Goal: Task Accomplishment & Management: Manage account settings

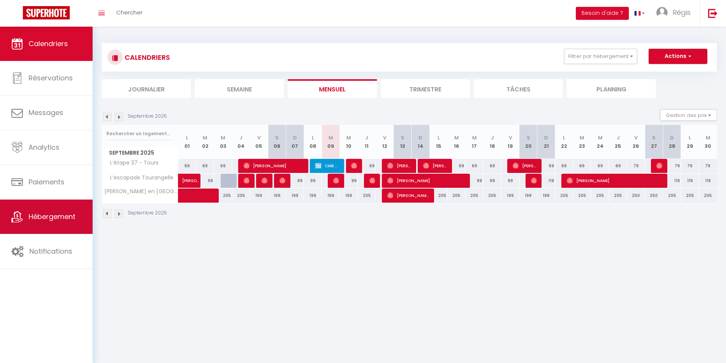
click at [63, 206] on link "Hébergement" at bounding box center [46, 217] width 93 height 34
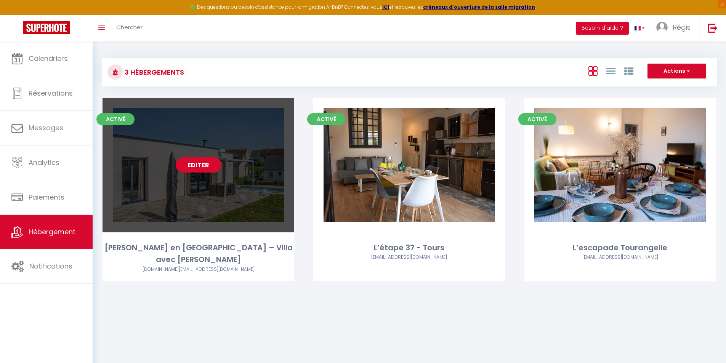
click at [197, 160] on link "Editer" at bounding box center [199, 164] width 46 height 15
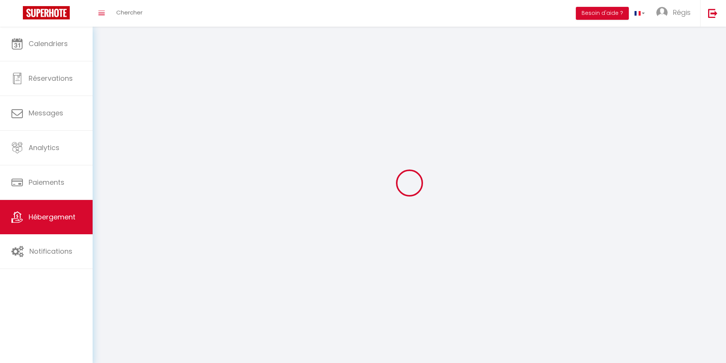
select select "1"
select select
select select "28"
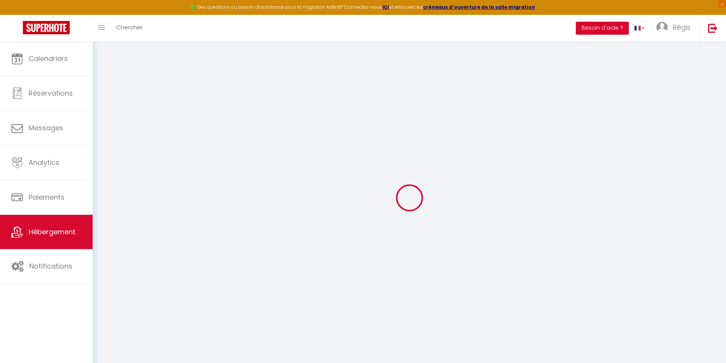
select select
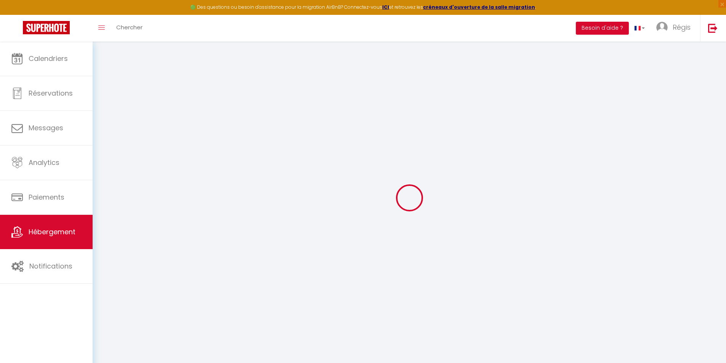
select select
checkbox input "false"
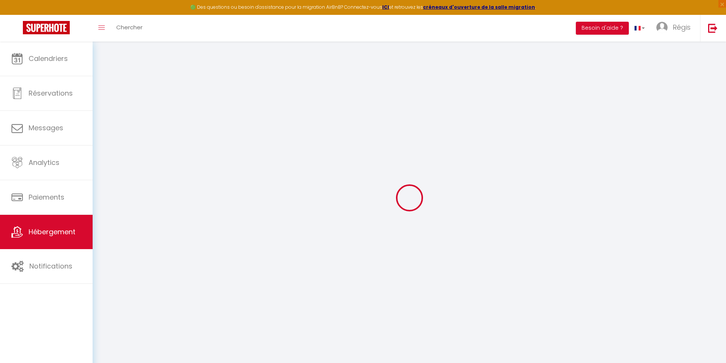
select select
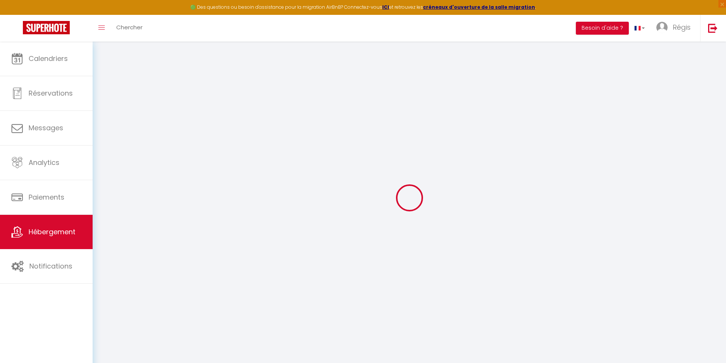
select select
checkbox input "false"
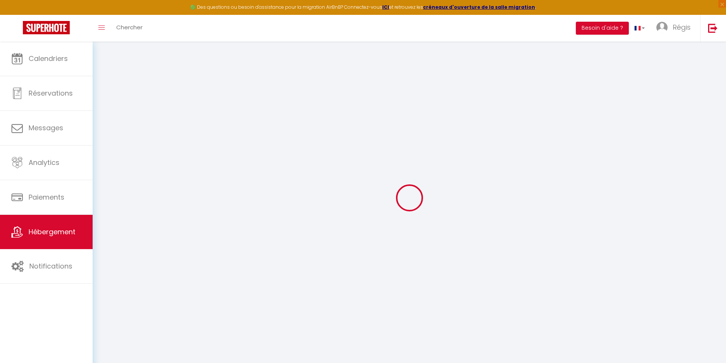
checkbox input "false"
select select
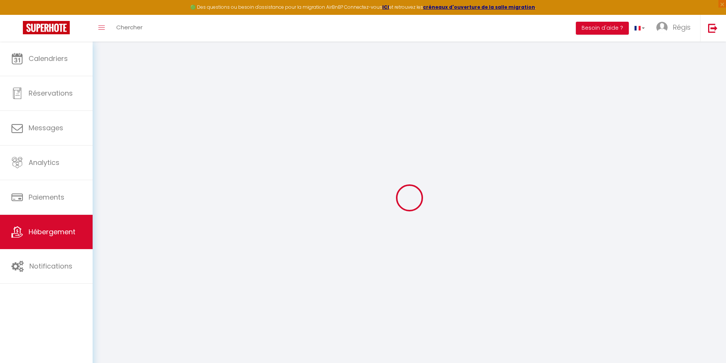
select select
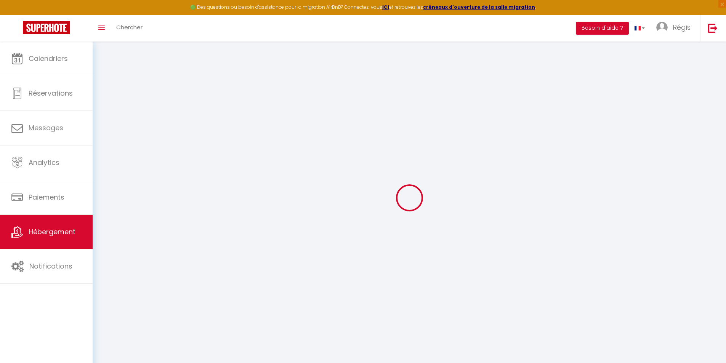
checkbox input "false"
select select
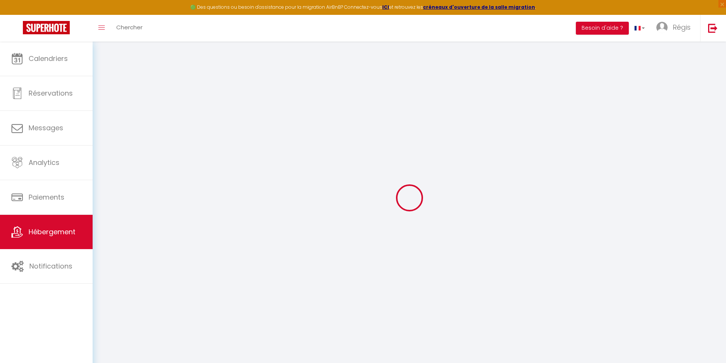
select select
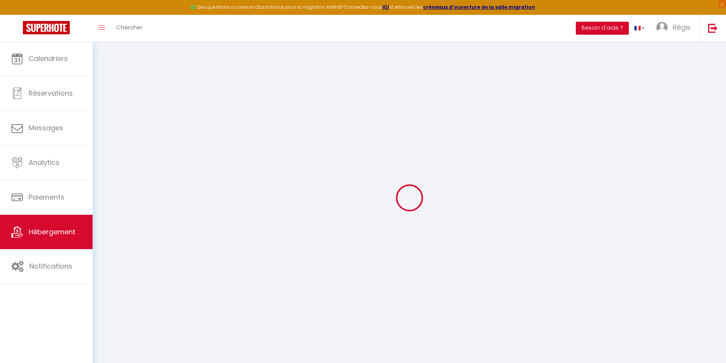
select select
checkbox input "false"
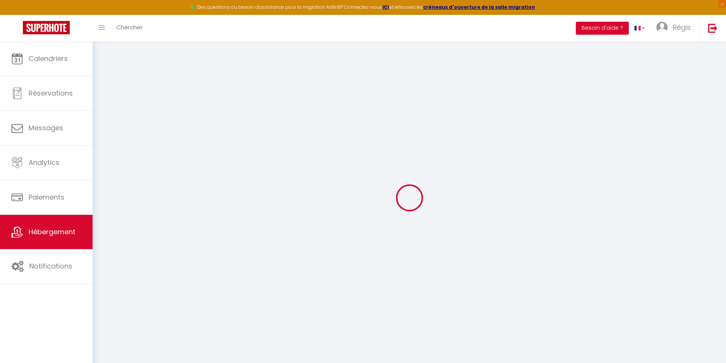
checkbox input "false"
select select
type input "[PERSON_NAME] en [GEOGRAPHIC_DATA] – Villa avec [PERSON_NAME]"
select select "houses"
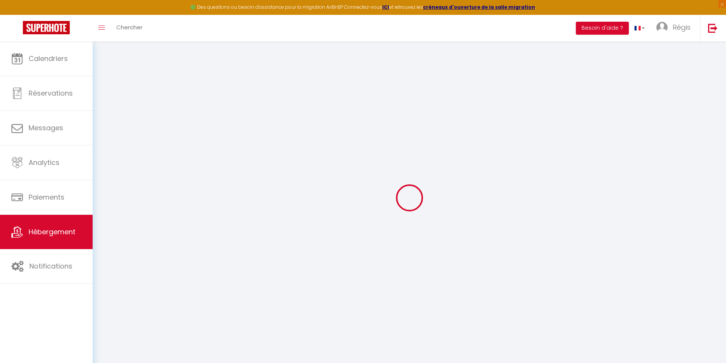
select select "10"
select select "4"
select select "2"
type input "205"
type input "150"
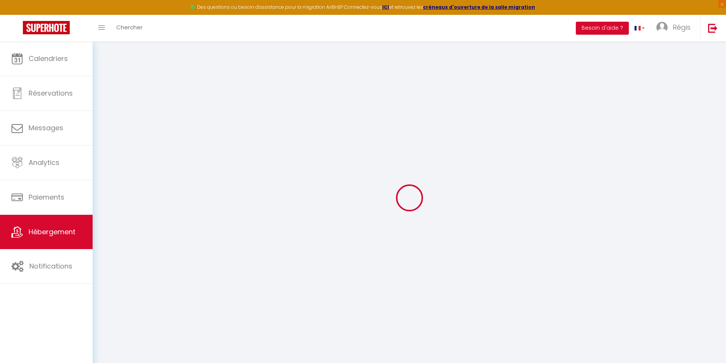
select select
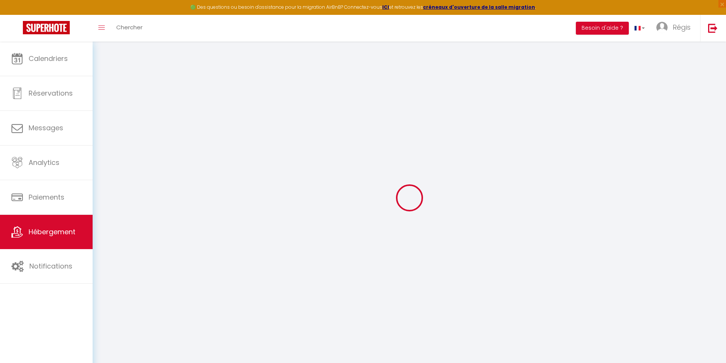
type input "11 Chemin des Niveaux"
type input "37360"
type input "[GEOGRAPHIC_DATA]"
type input "[EMAIL_ADDRESS][DOMAIN_NAME]"
select select
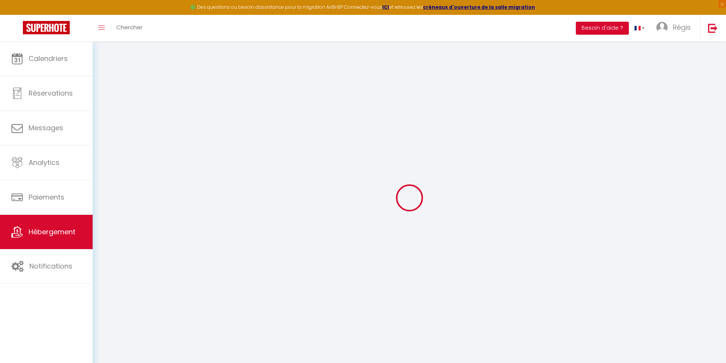
checkbox input "false"
type input "150"
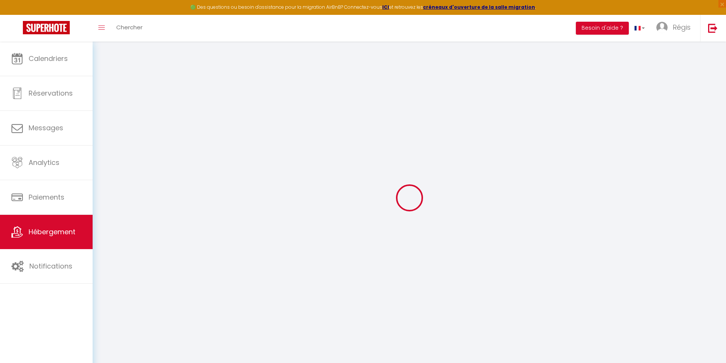
type input "0"
select select
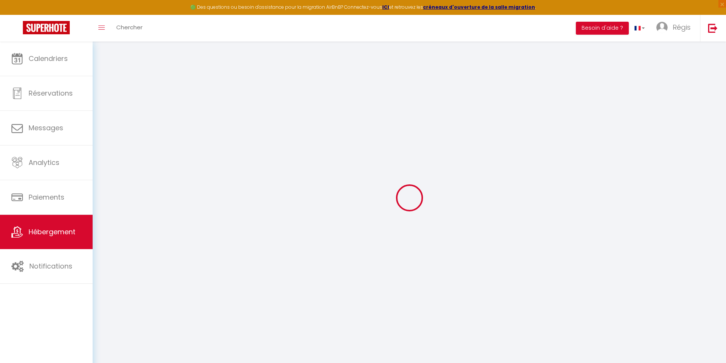
select select
checkbox input "false"
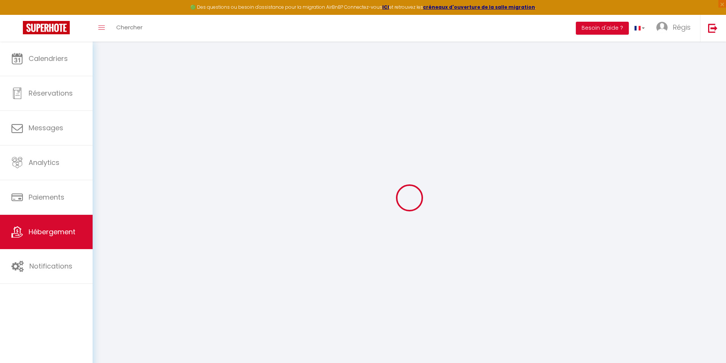
checkbox input "false"
select select
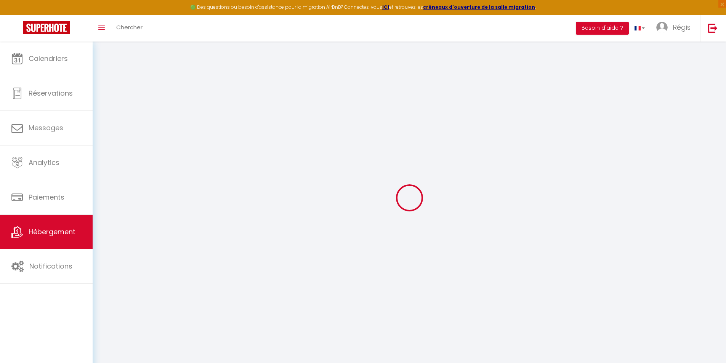
select select
checkbox input "false"
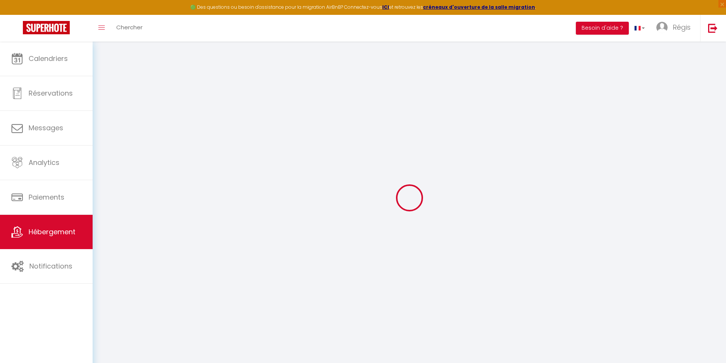
checkbox input "false"
select select
checkbox input "false"
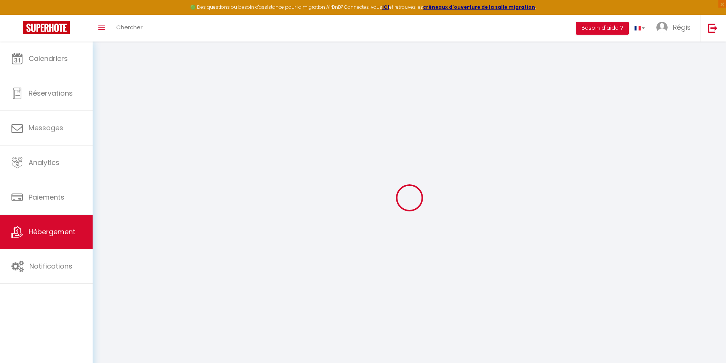
checkbox input "false"
select select "16:00"
select select "23:45"
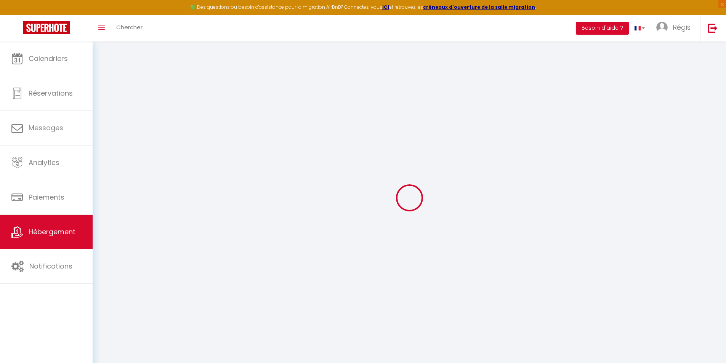
select select "10:00"
select select "30"
select select "120"
select select
checkbox input "false"
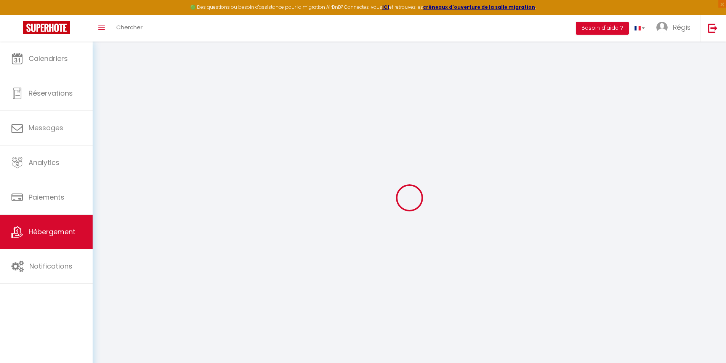
checkbox input "false"
select select
checkbox input "false"
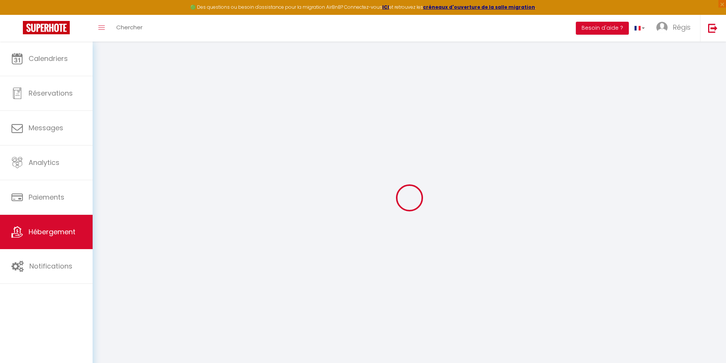
checkbox input "false"
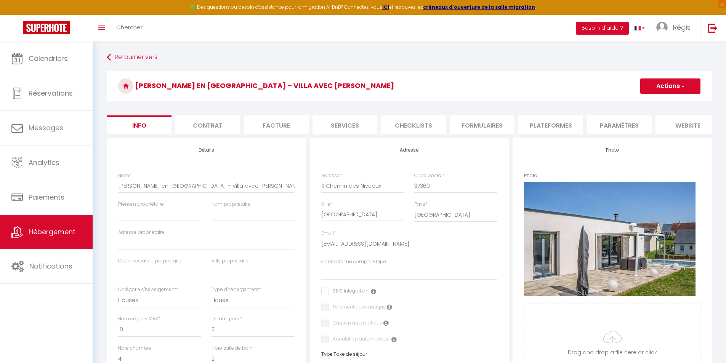
select select
checkbox input "false"
